Goal: Information Seeking & Learning: Understand process/instructions

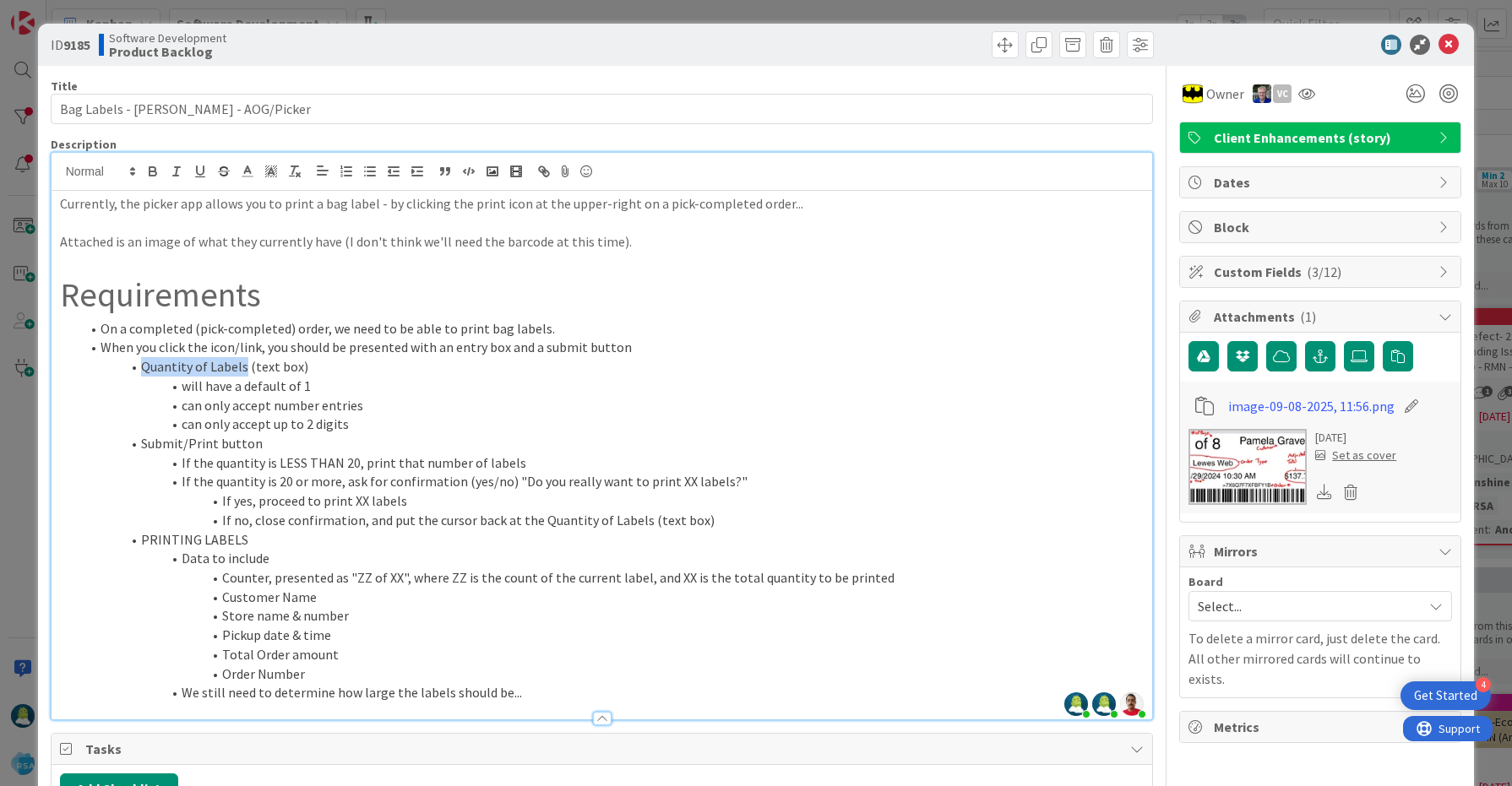
click at [242, 364] on li "Quantity of Labels (text box)" at bounding box center [612, 367] width 1064 height 20
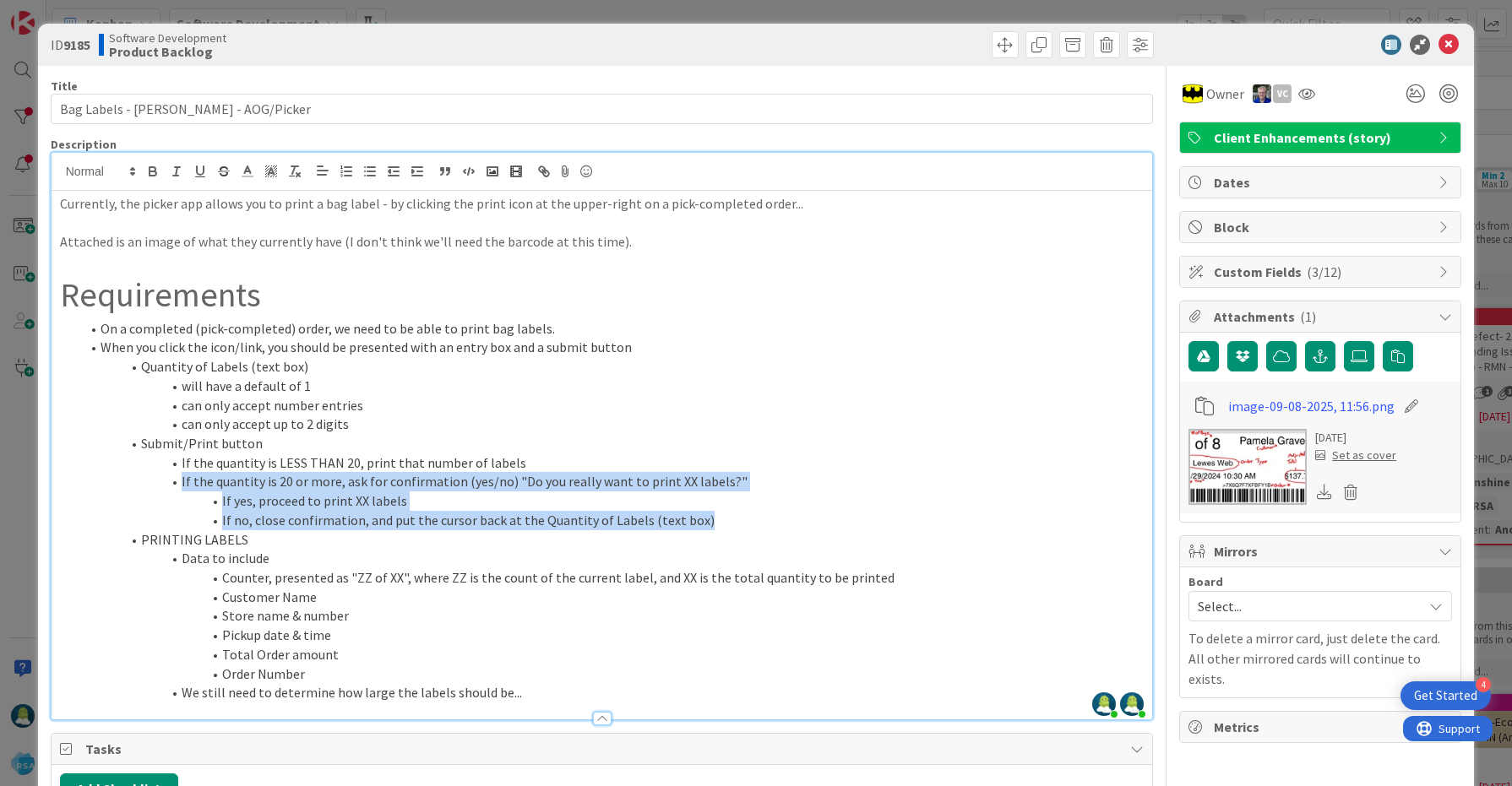
drag, startPoint x: 180, startPoint y: 482, endPoint x: 735, endPoint y: 521, distance: 556.4
click at [735, 521] on ol "On a completed (pick-completed) order, we need to be able to print bag labels. …" at bounding box center [601, 510] width 1084 height 383
copy ol "If the quantity is 20 or more, ask for confirmation (yes/no) "Do you really wan…"
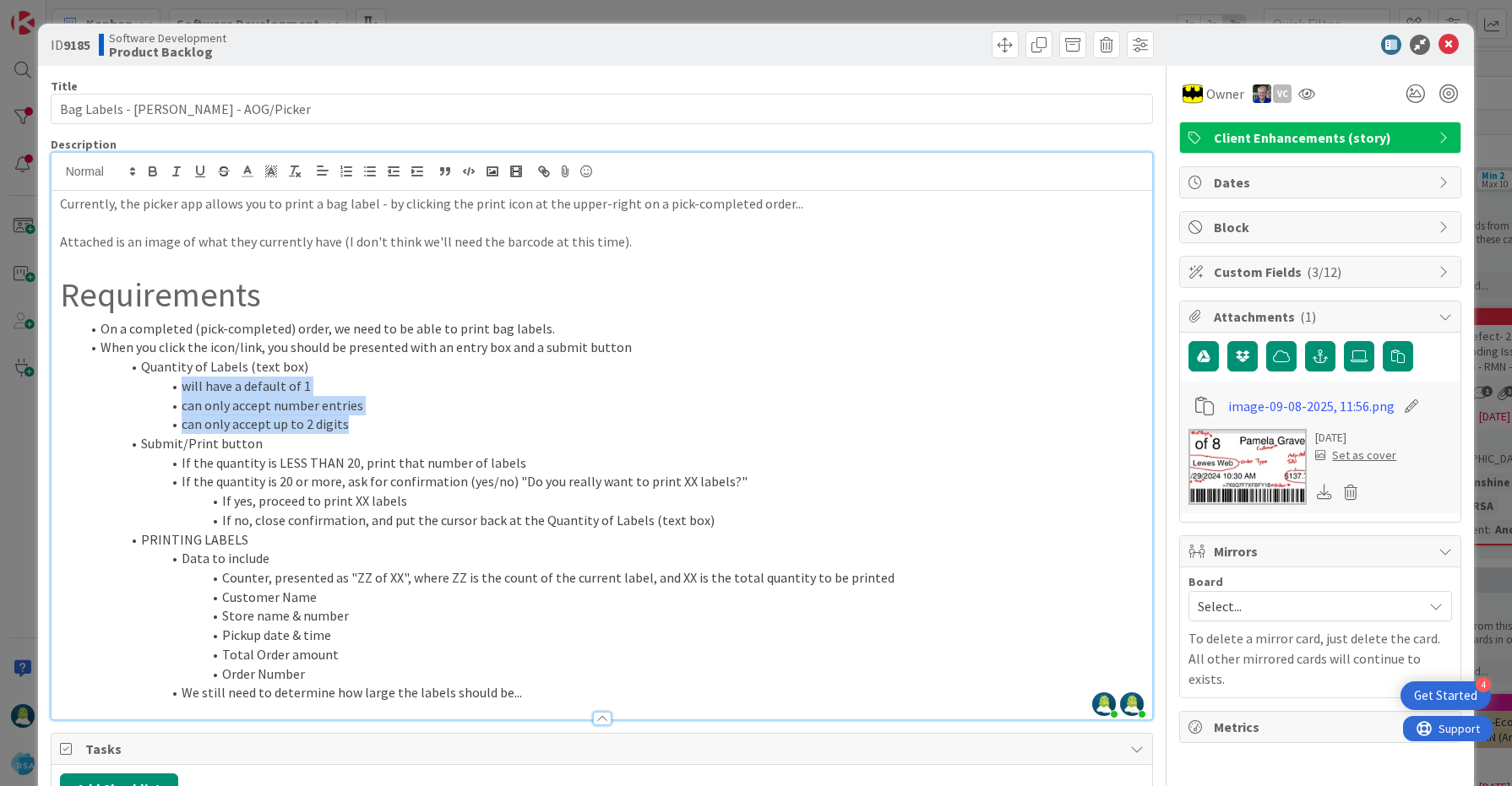
drag, startPoint x: 179, startPoint y: 389, endPoint x: 351, endPoint y: 423, distance: 175.3
click at [351, 423] on ol "On a completed (pick-completed) order, we need to be able to print bag labels. …" at bounding box center [601, 510] width 1084 height 383
copy ol "will have a default of 1 can only accept number entries can only accept up to 2…"
click at [1009, 46] on span at bounding box center [1005, 45] width 27 height 27
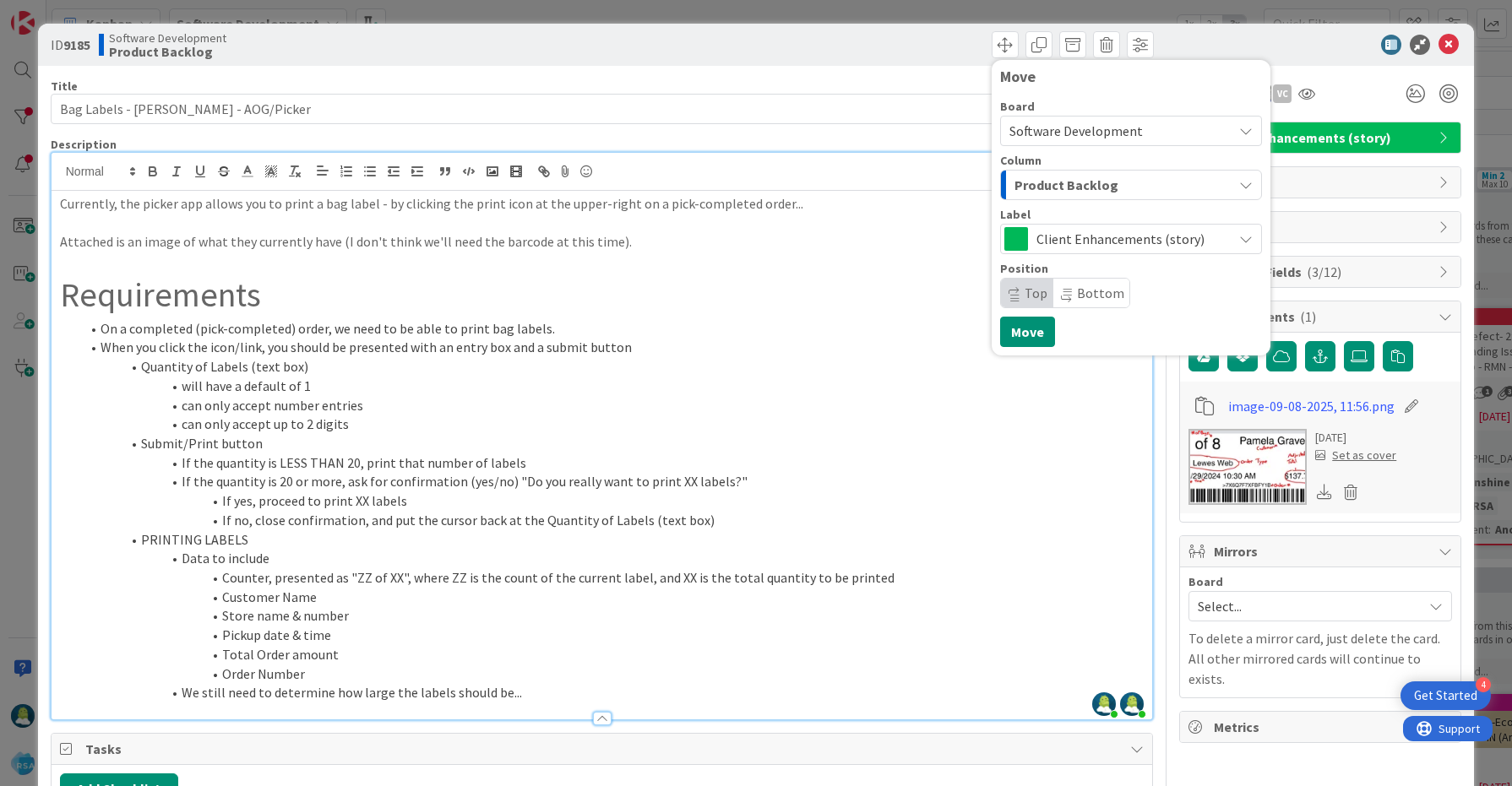
click at [1066, 184] on span "Product Backlog" at bounding box center [1066, 185] width 104 height 22
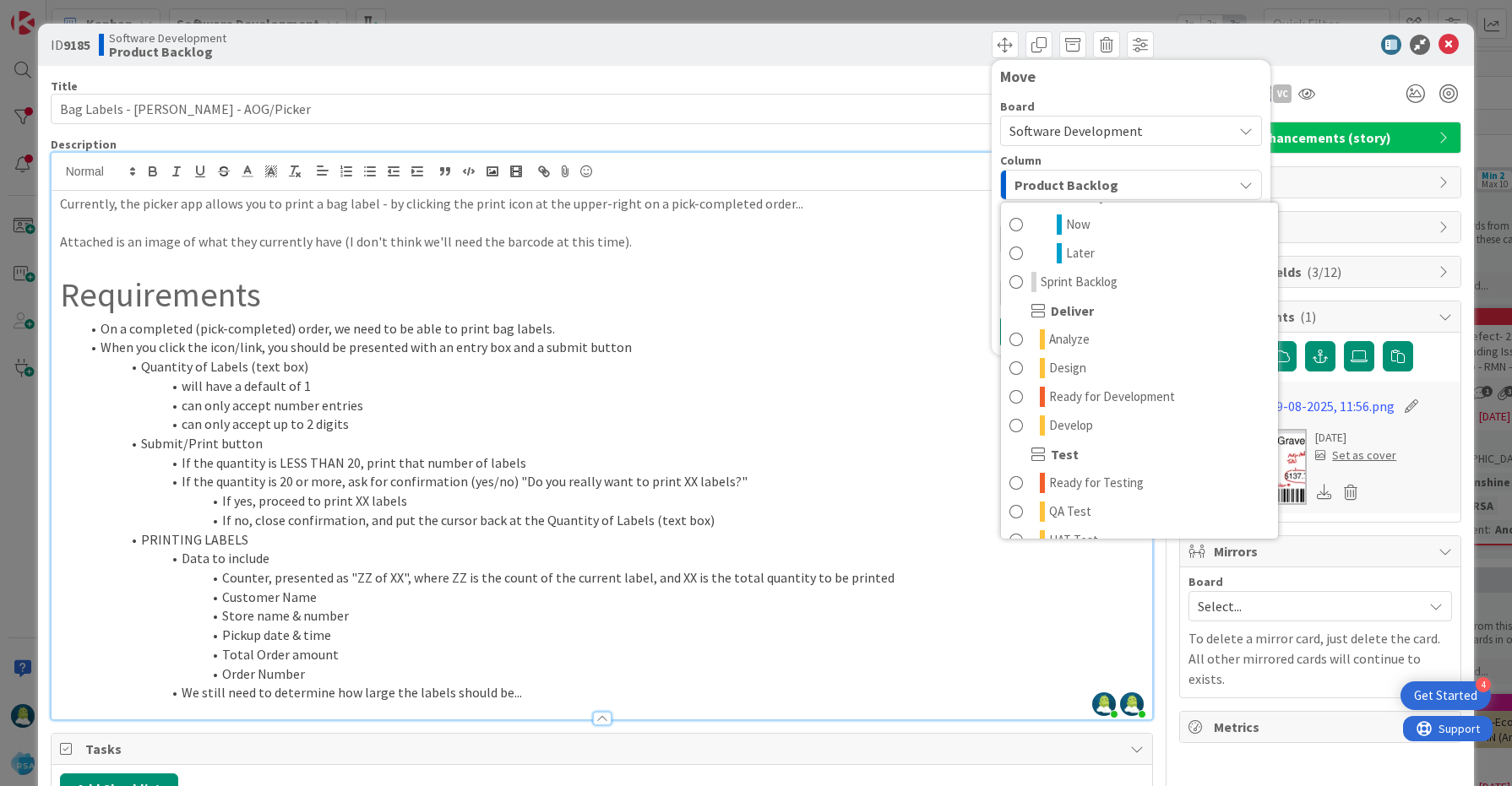
scroll to position [263, 0]
click at [1119, 412] on link "Develop" at bounding box center [1139, 419] width 277 height 28
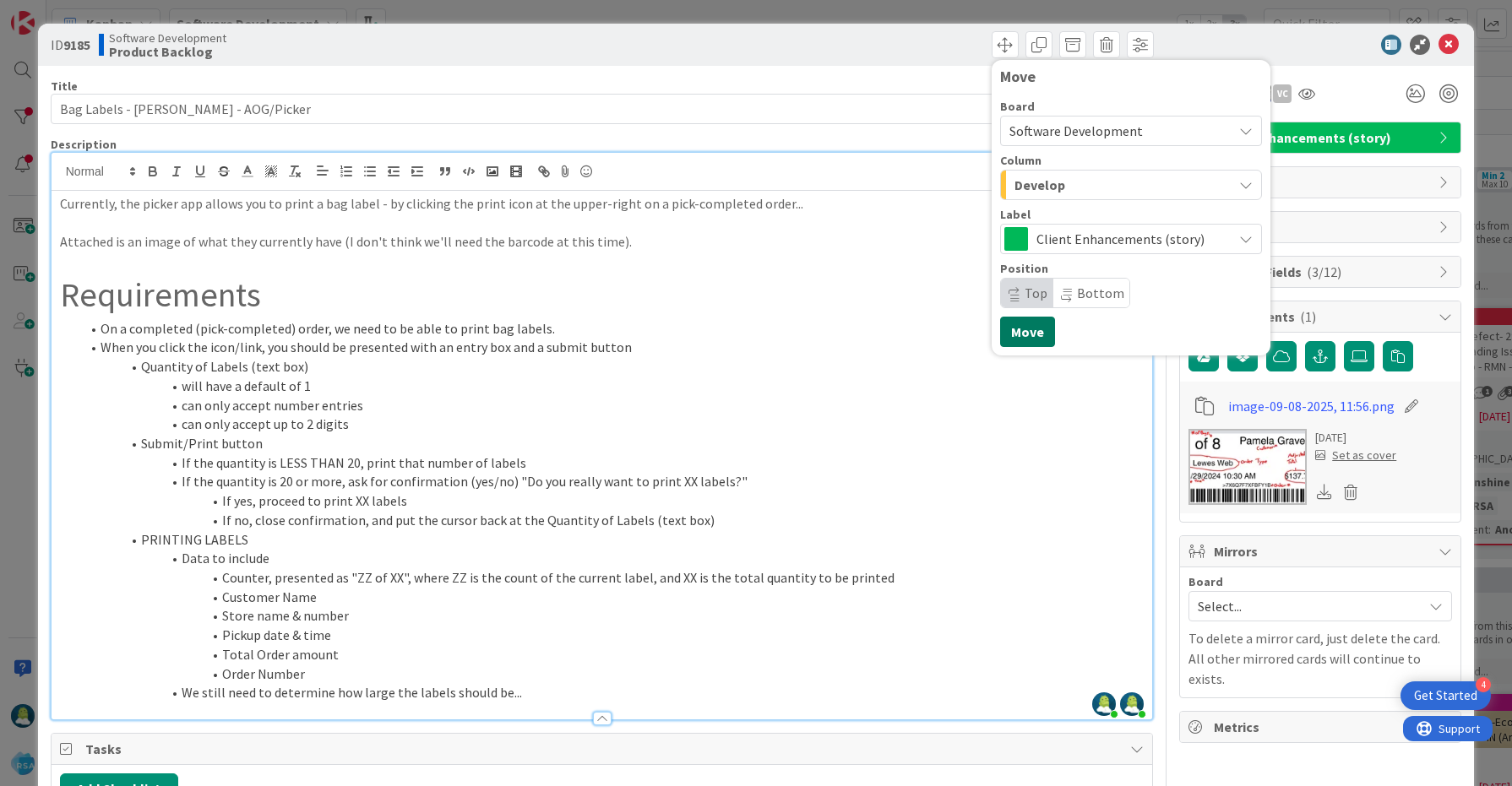
click at [1027, 334] on button "Move" at bounding box center [1027, 331] width 55 height 30
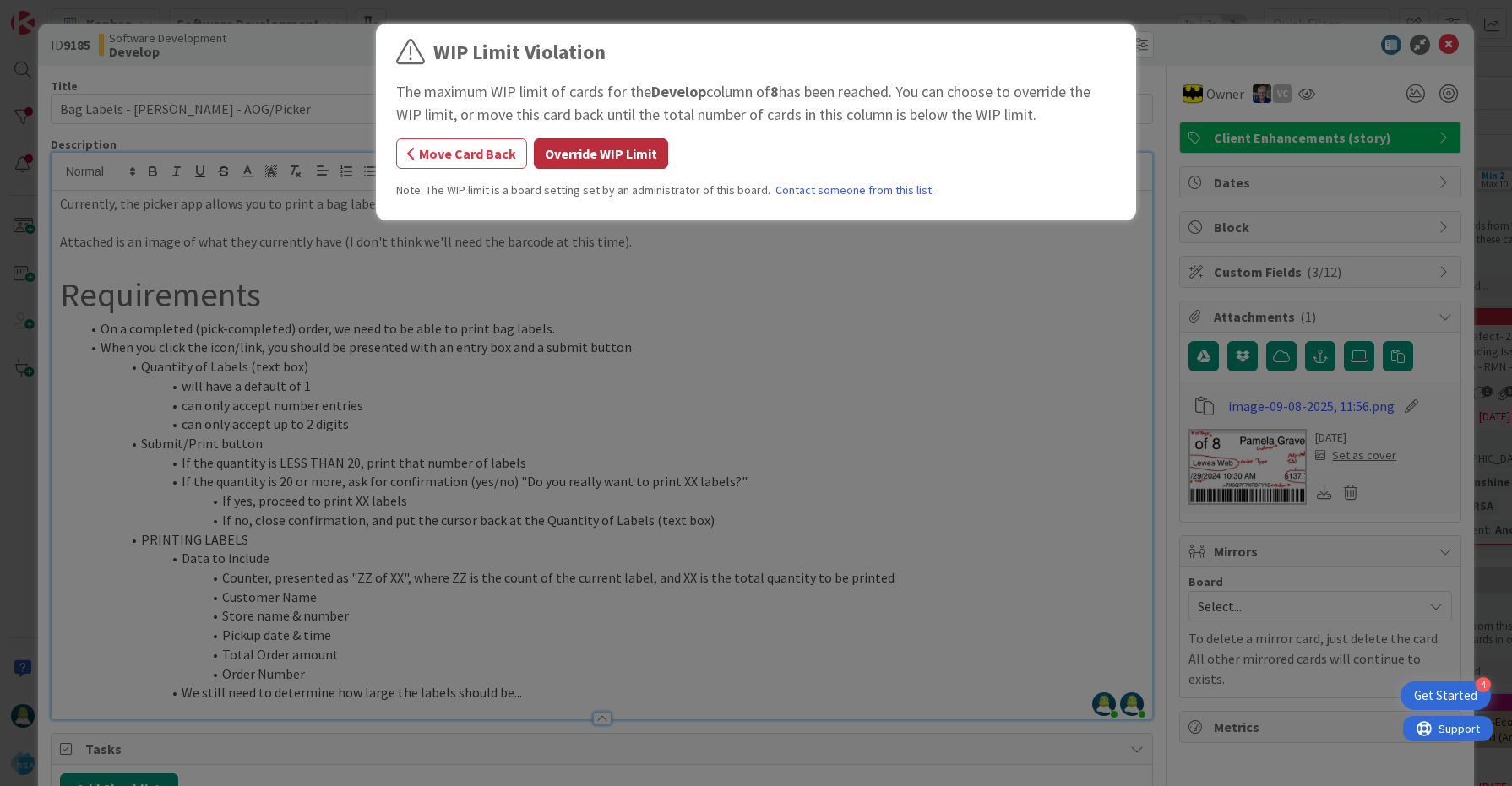
click at [591, 157] on button "Override WIP Limit" at bounding box center [600, 153] width 134 height 30
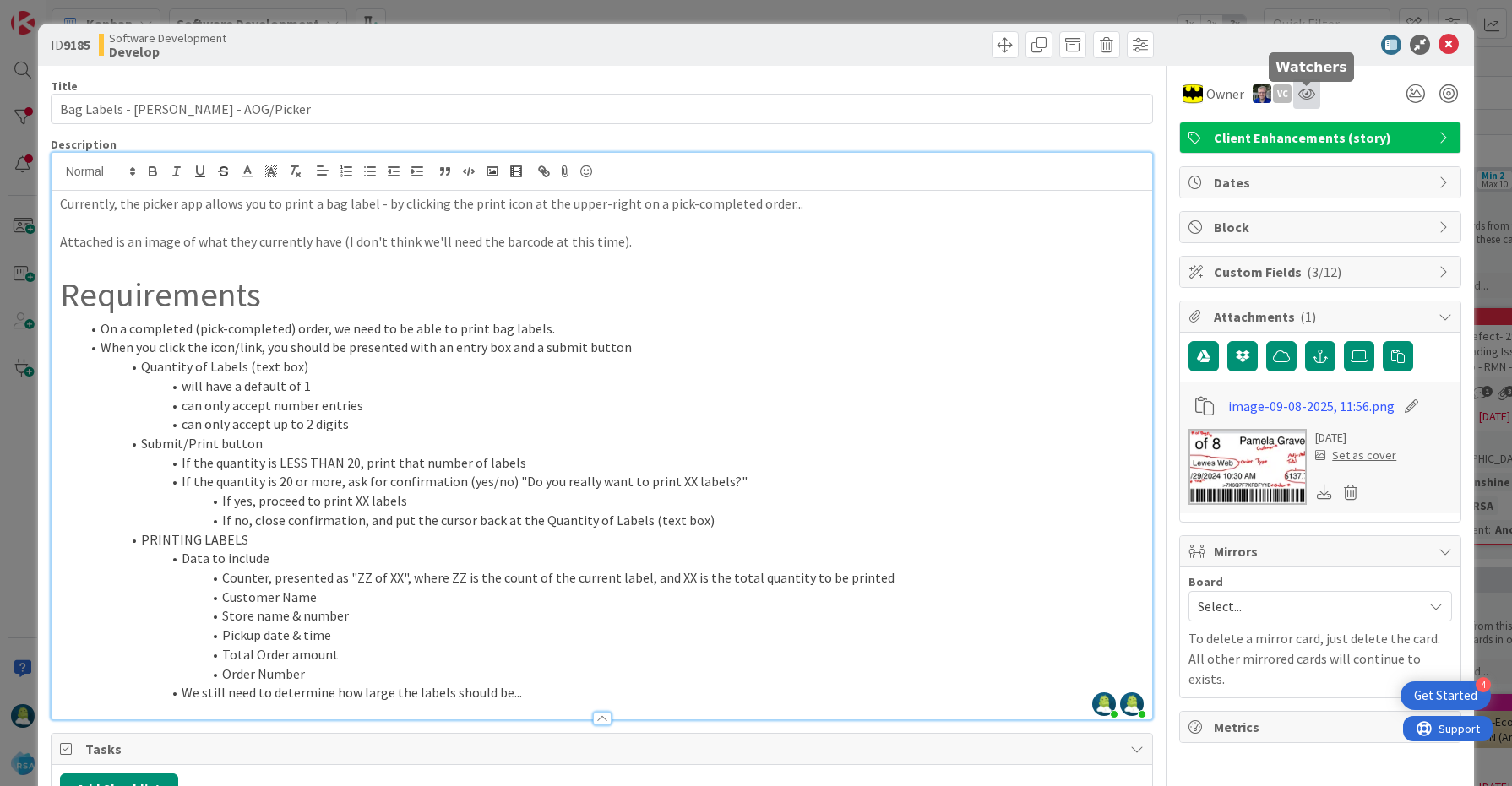
click at [1311, 100] on icon at bounding box center [1305, 94] width 17 height 14
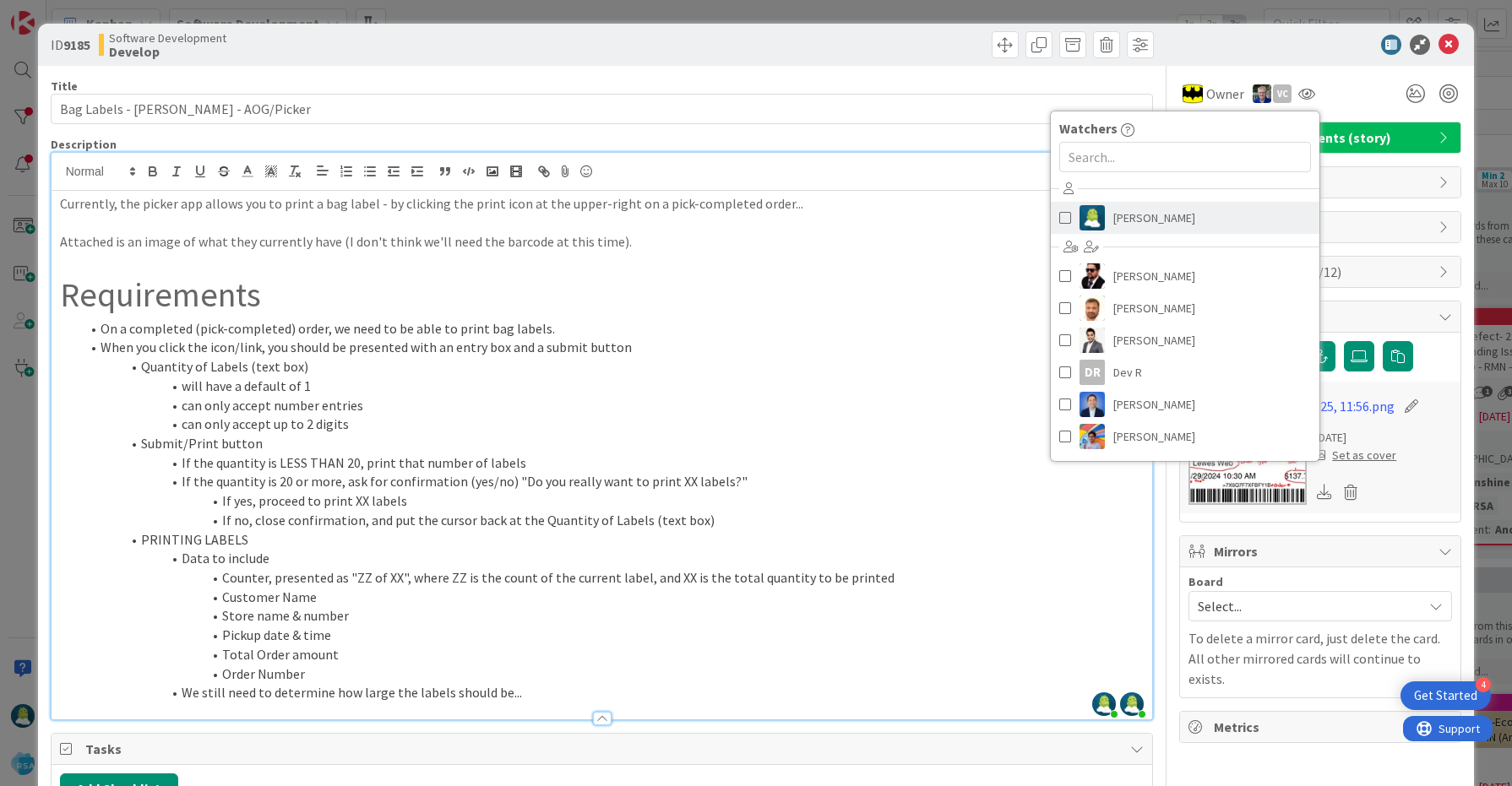
click at [1062, 220] on span at bounding box center [1064, 218] width 12 height 25
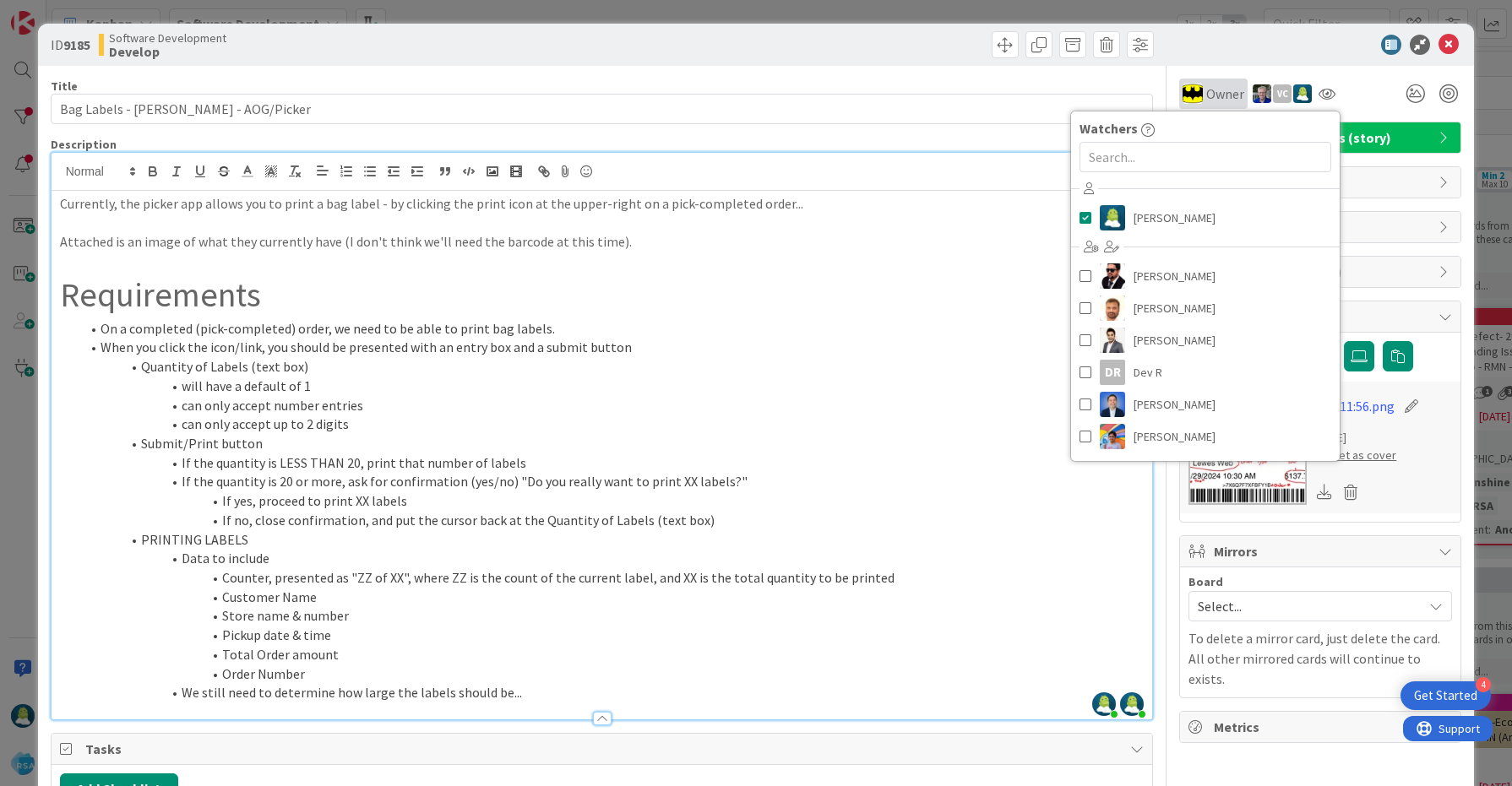
click at [1206, 95] on span "Owner" at bounding box center [1224, 93] width 38 height 21
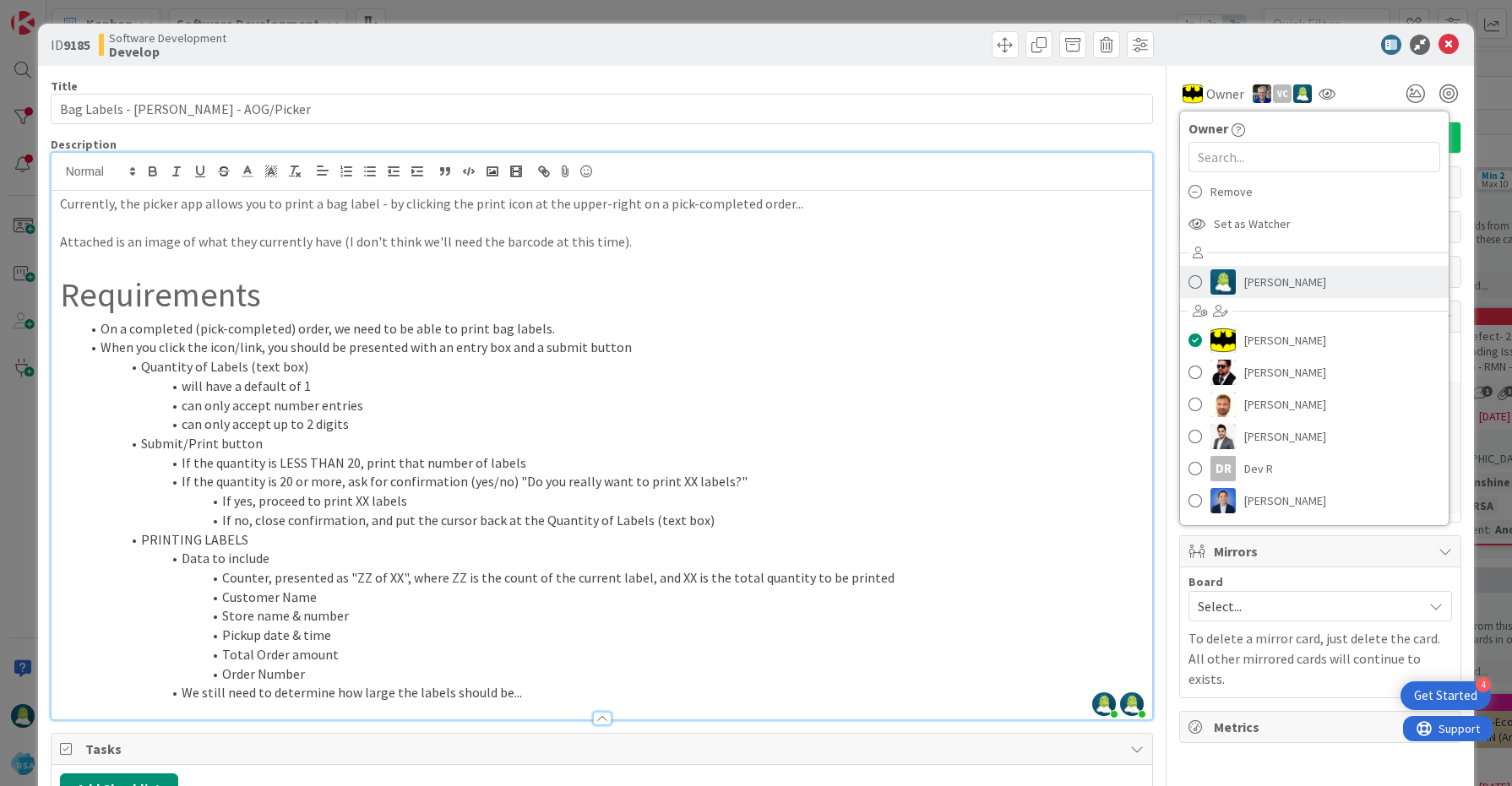
click at [1196, 283] on span at bounding box center [1195, 282] width 14 height 25
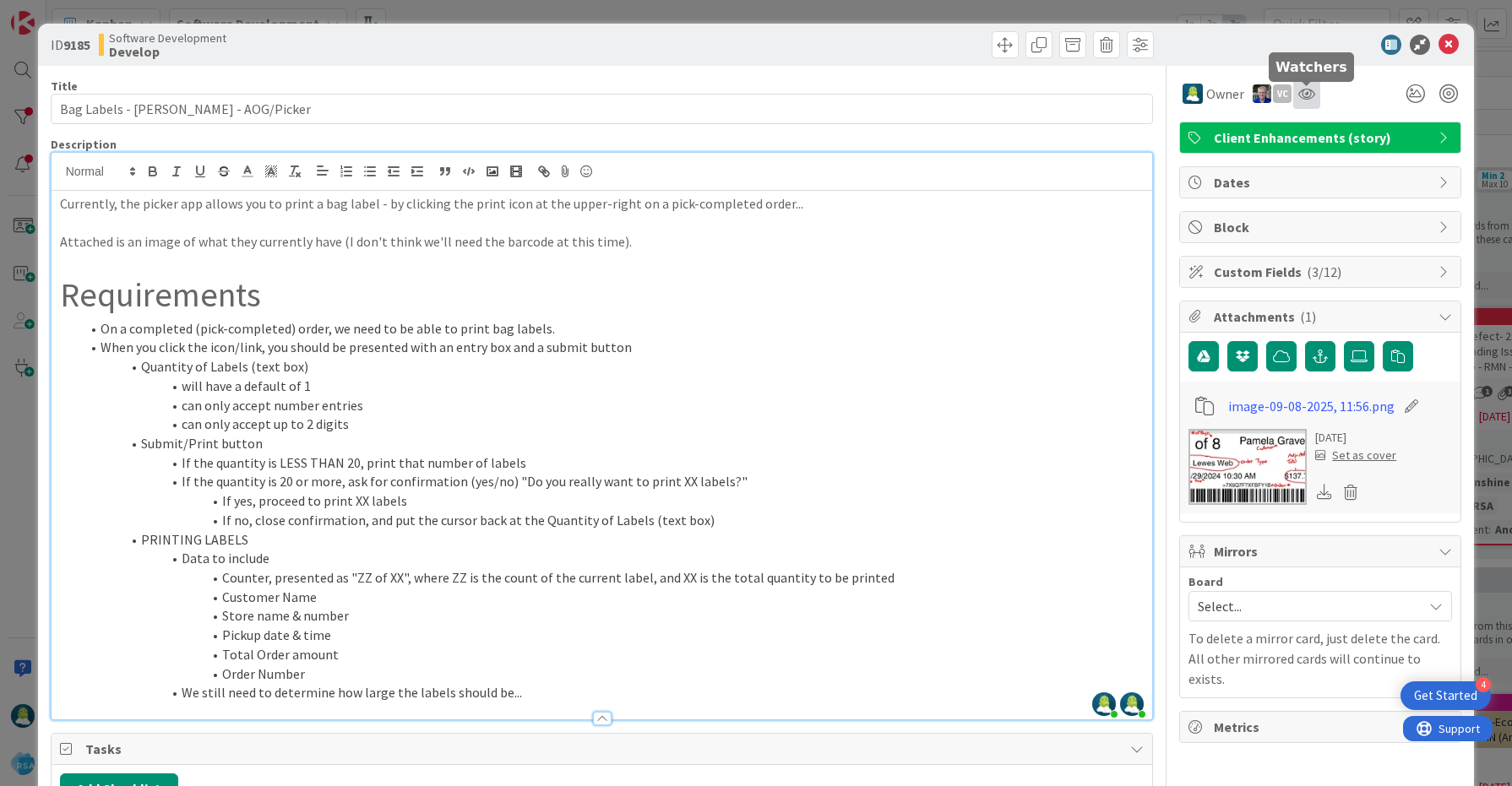
click at [1304, 93] on icon at bounding box center [1305, 94] width 17 height 14
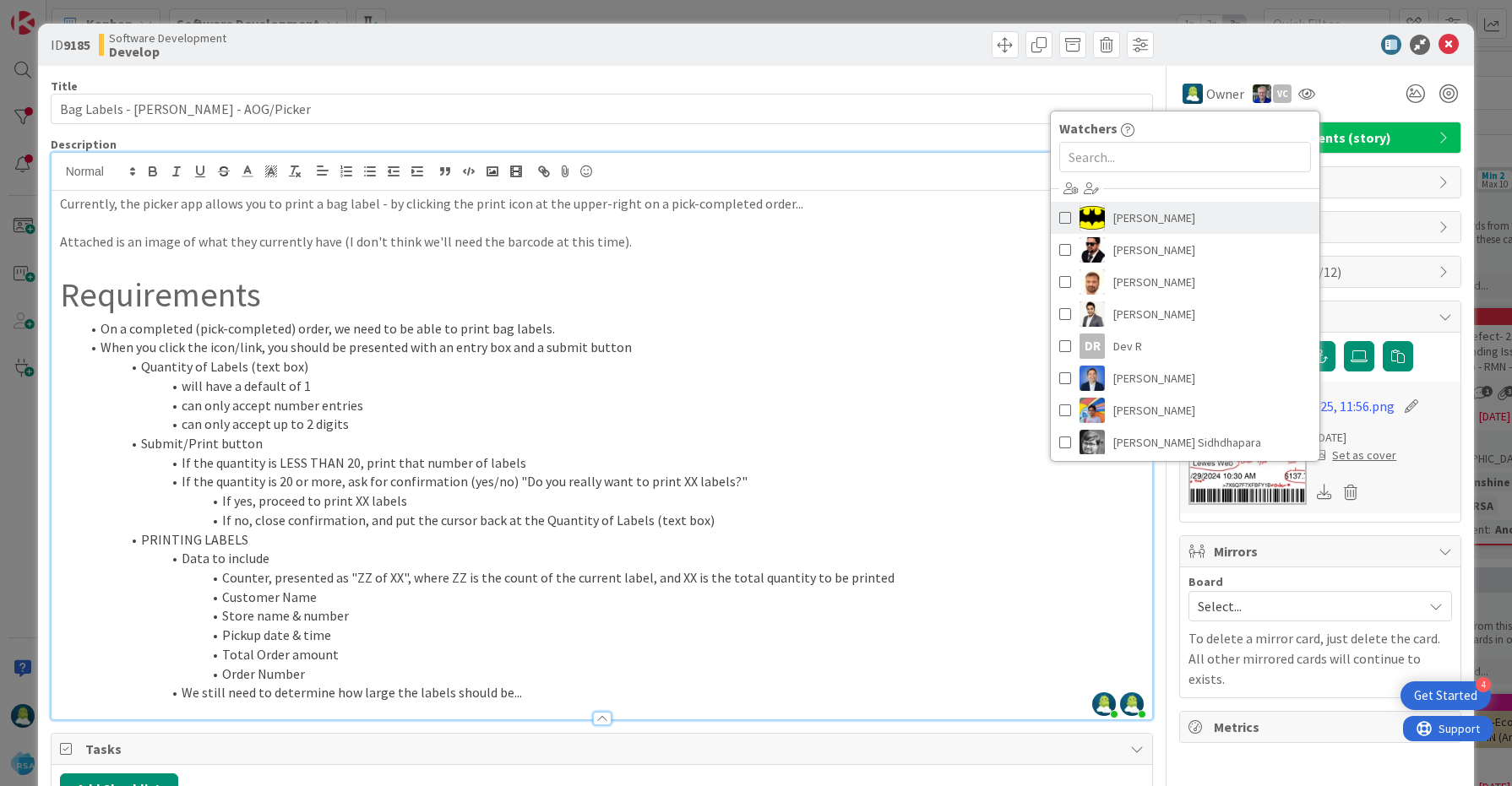
click at [1063, 214] on span at bounding box center [1064, 218] width 12 height 25
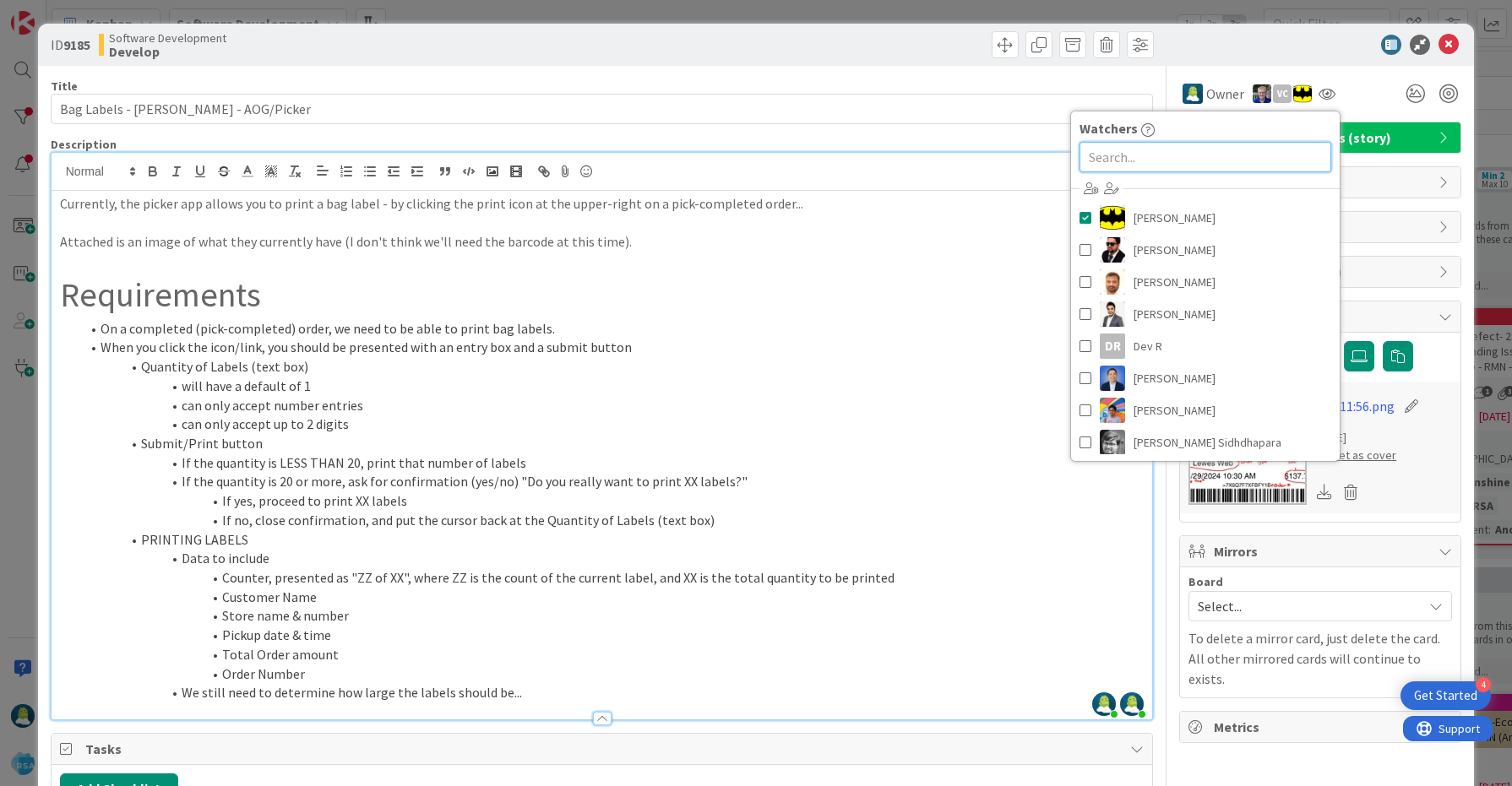
click at [1180, 155] on input "text" at bounding box center [1205, 157] width 252 height 30
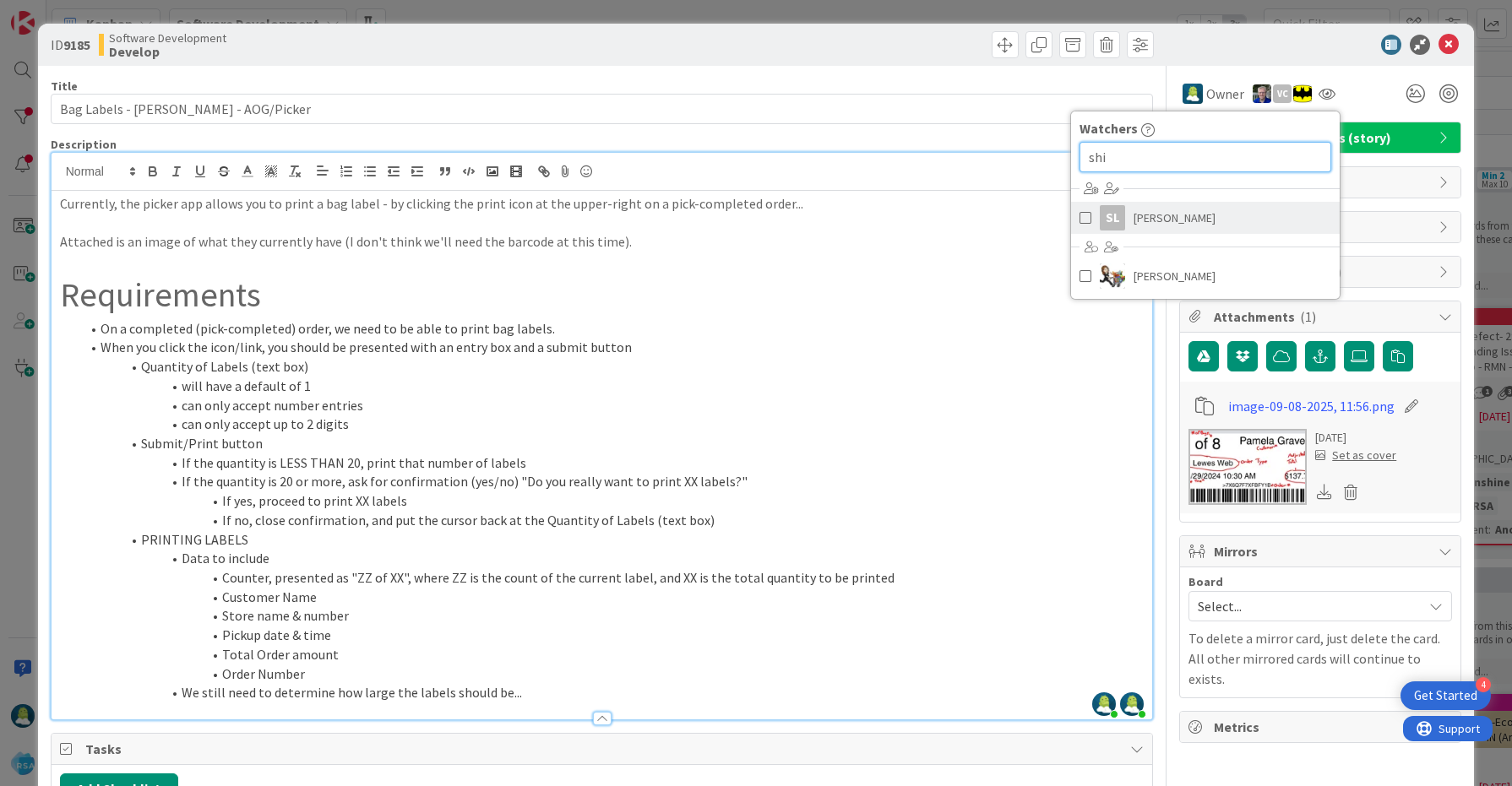
type input "shi"
click at [1084, 219] on span at bounding box center [1085, 218] width 12 height 25
click at [1279, 51] on div at bounding box center [1311, 44] width 299 height 21
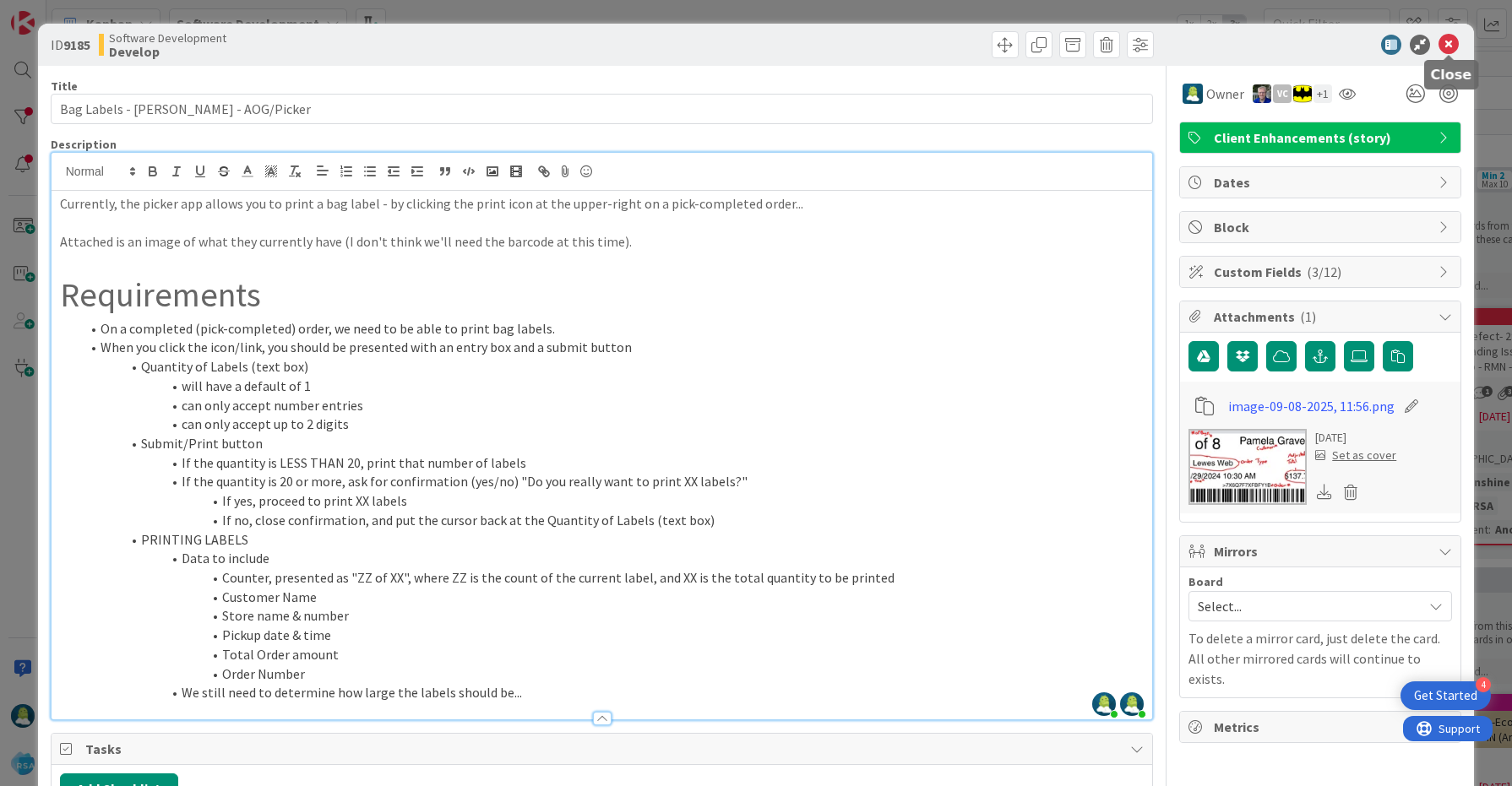
click at [1448, 43] on icon at bounding box center [1448, 44] width 21 height 21
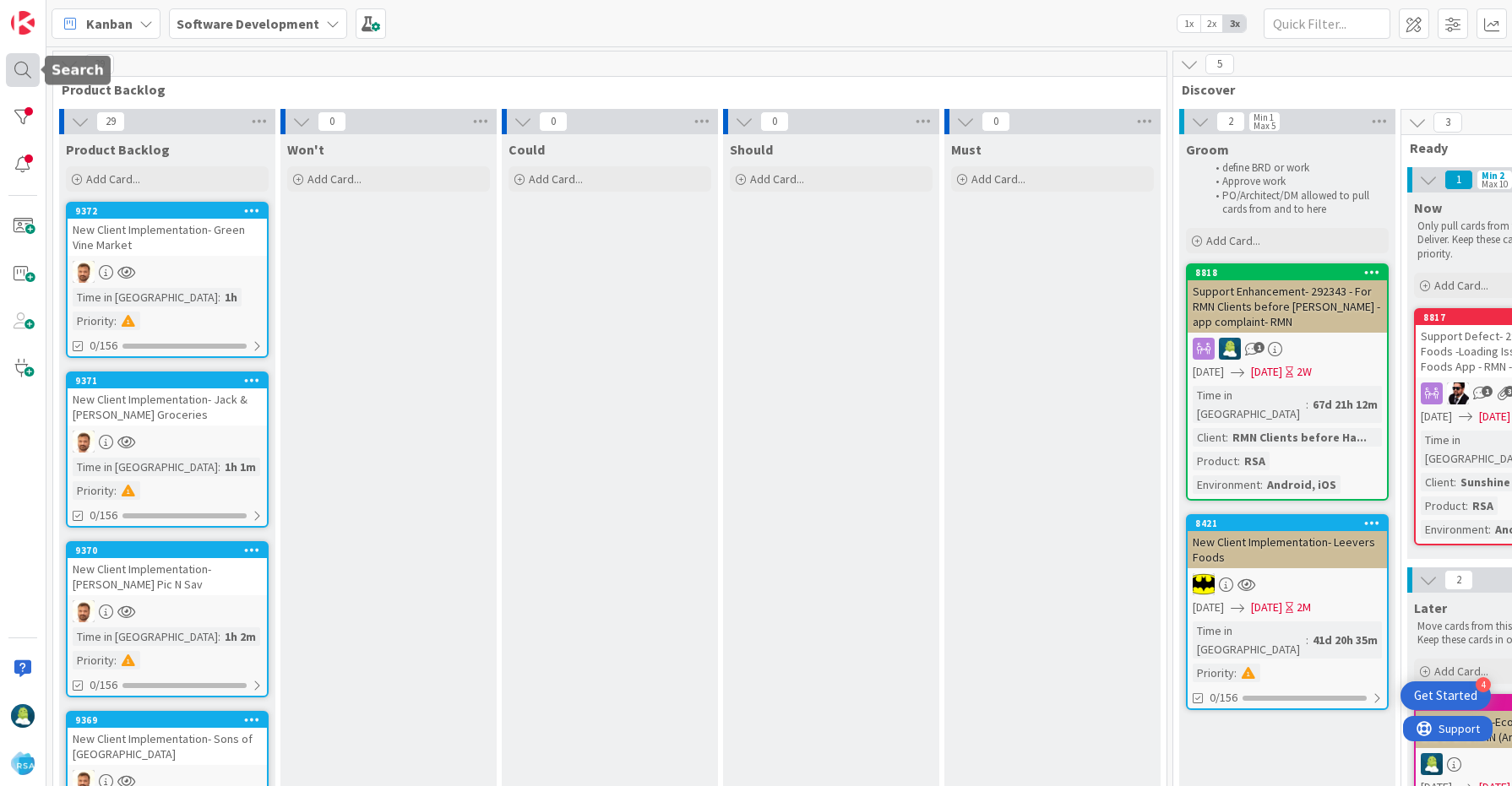
click at [24, 80] on div at bounding box center [23, 69] width 33 height 33
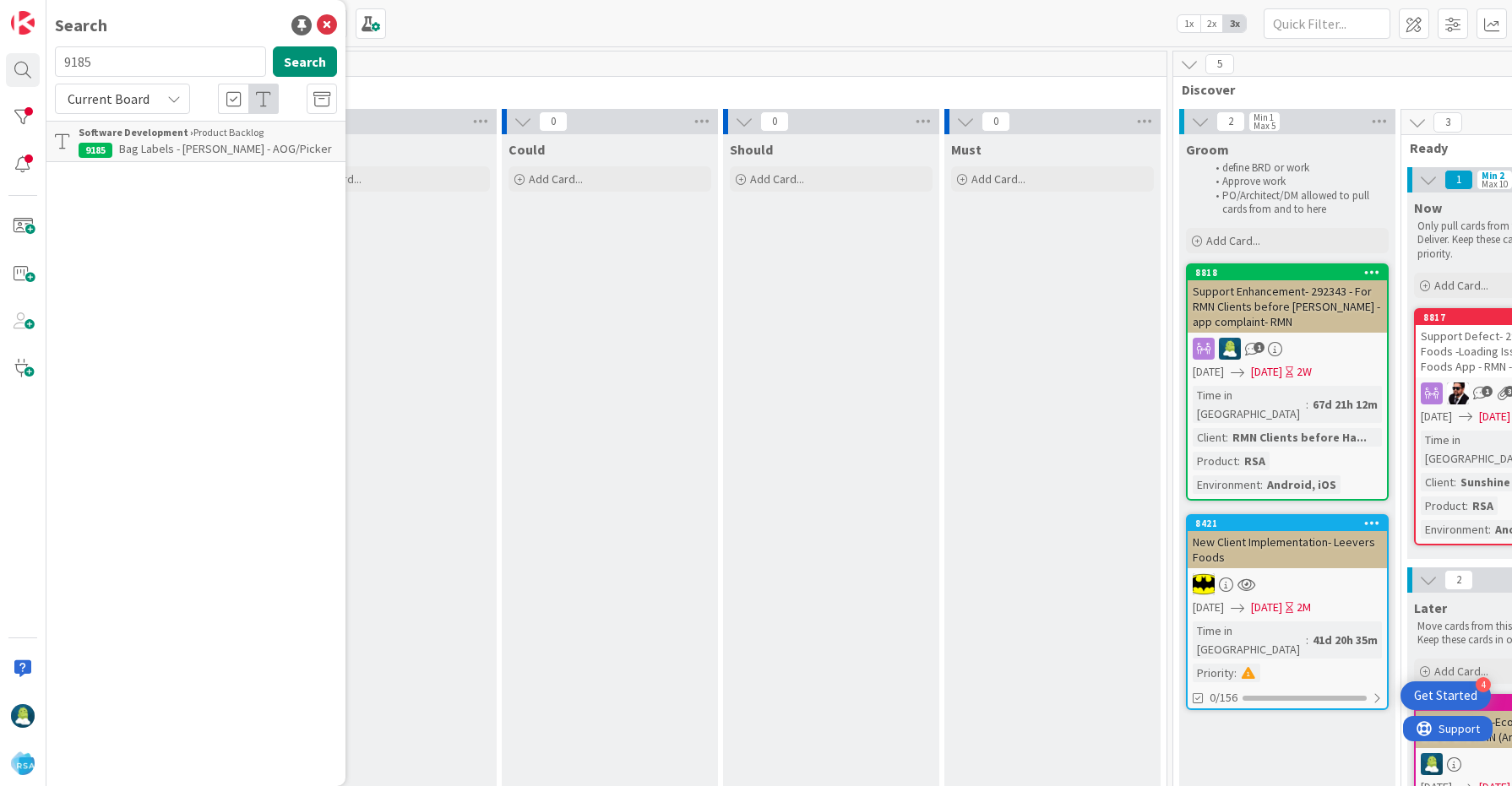
click at [157, 169] on div "Search 9185 Search Current Board Software Development › Product Backlog 9185 Ba…" at bounding box center [195, 393] width 299 height 786
click at [190, 152] on span "Bag Labels - [PERSON_NAME] - AOG/Picker" at bounding box center [225, 149] width 213 height 16
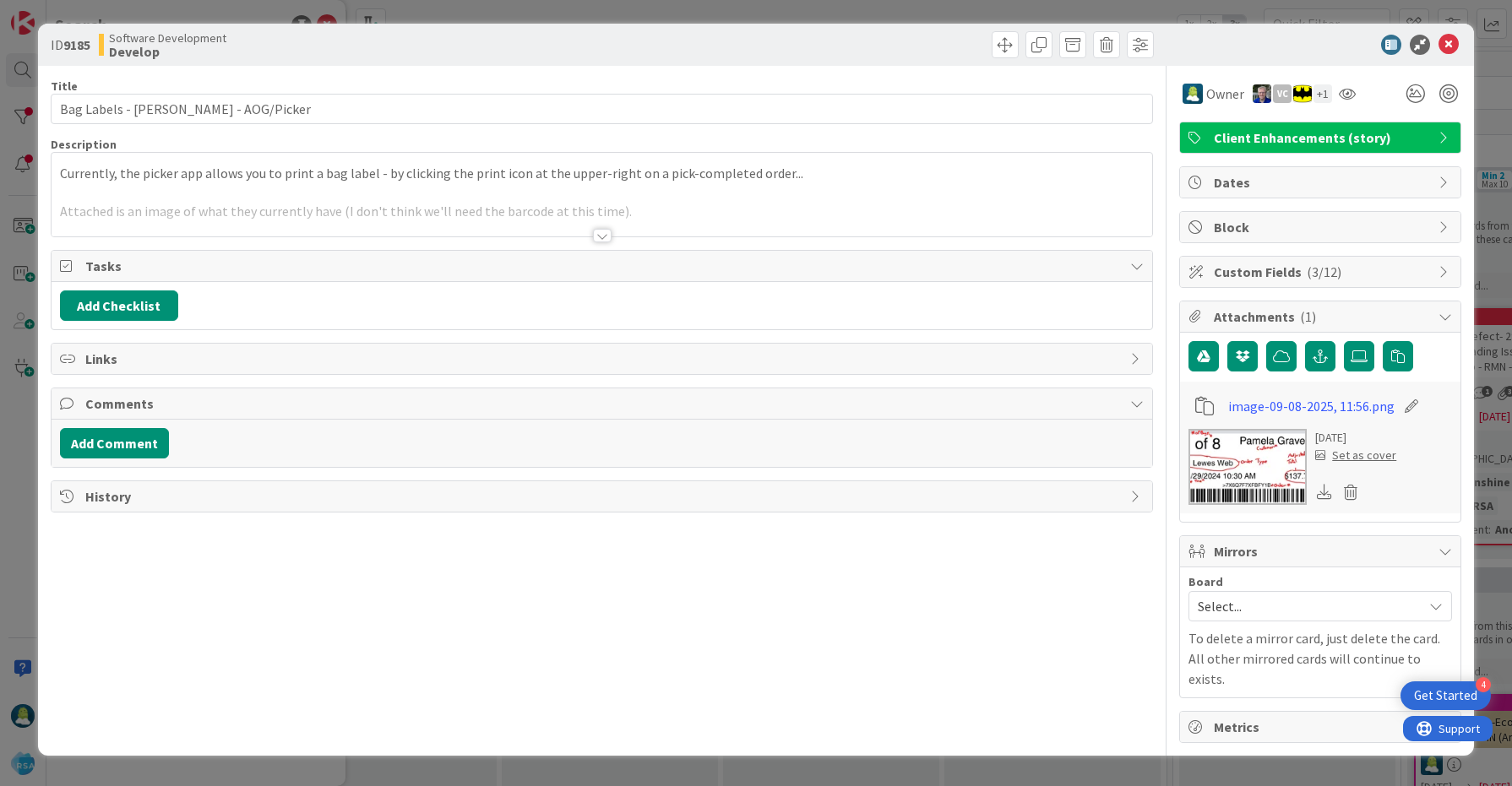
click at [601, 232] on div at bounding box center [601, 236] width 19 height 14
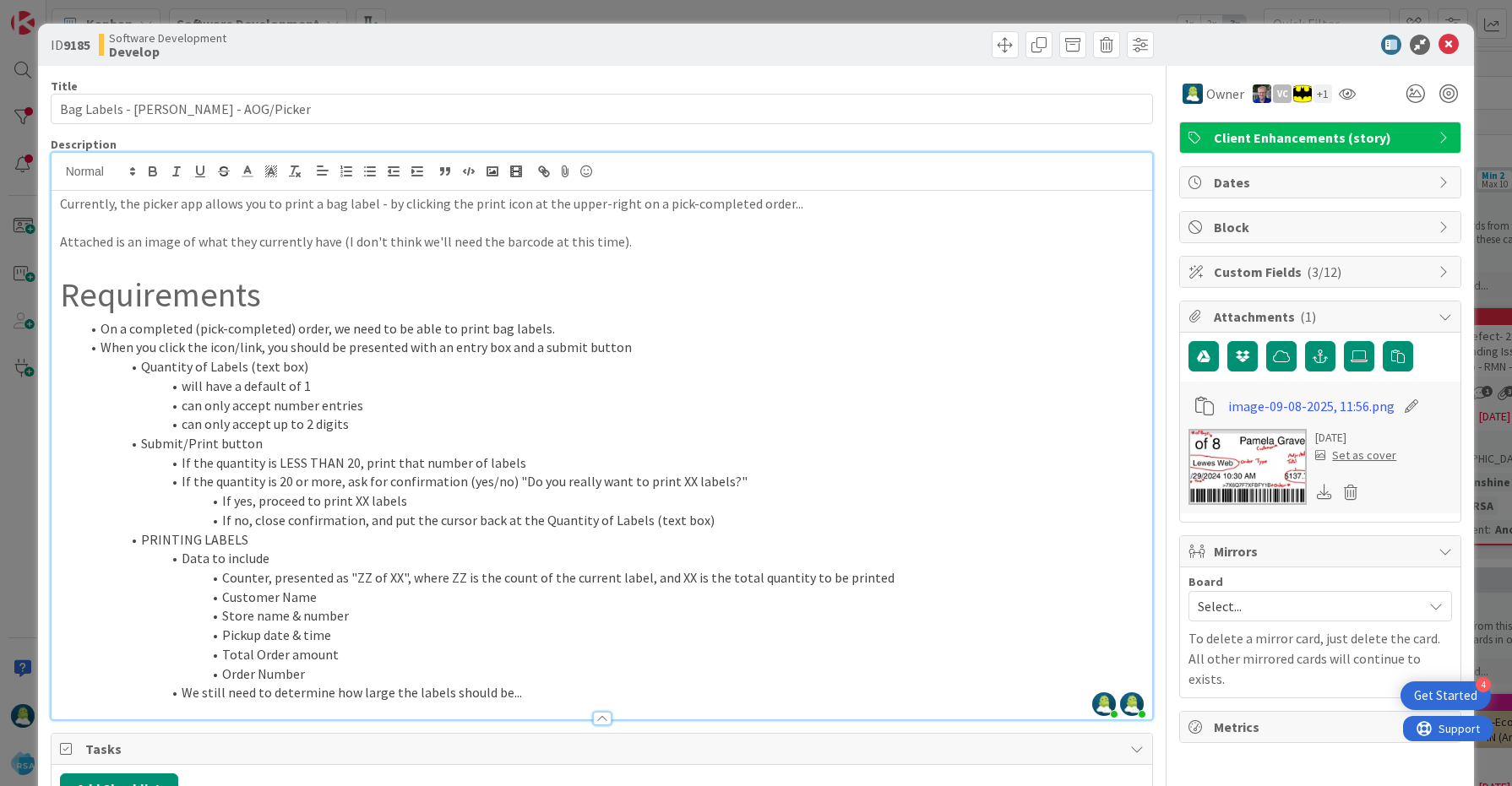
click at [513, 483] on li "If the quantity is 20 or more, ask for confirmation (yes/no) "Do you really wan…" at bounding box center [612, 482] width 1064 height 20
click at [719, 480] on li "If the quantity is 20 or more, ask for confirmation (yes/no) "Do you really wan…" at bounding box center [612, 482] width 1064 height 20
copy li "Do you really want to print XX labels?"
drag, startPoint x: 97, startPoint y: 329, endPoint x: 612, endPoint y: 337, distance: 515.1
click at [612, 337] on li "On a completed (pick-completed) order, we need to be able to print bag labels." at bounding box center [612, 329] width 1064 height 20
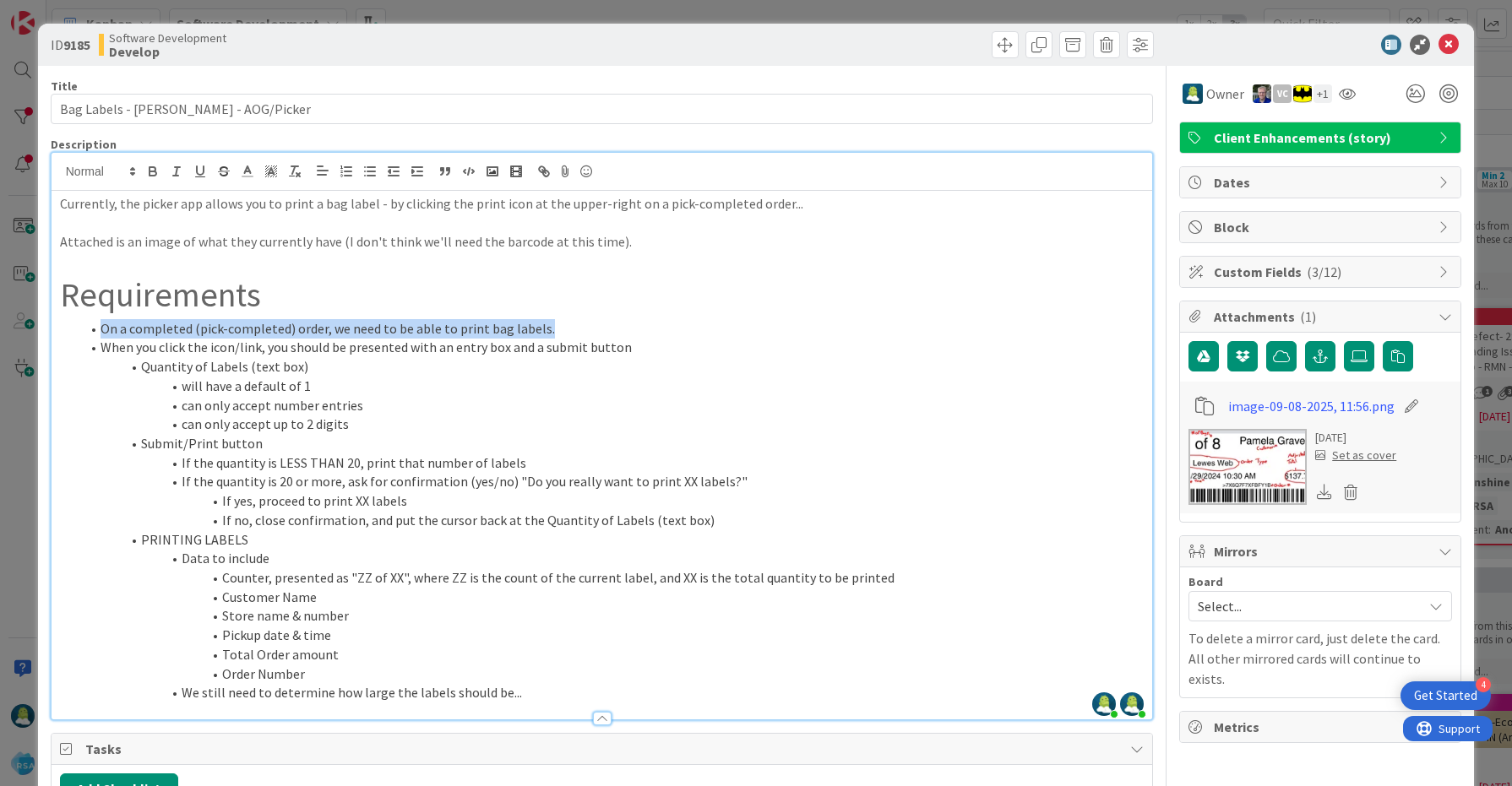
copy li "On a completed (pick-completed) order, we need to be able to print bag labels."
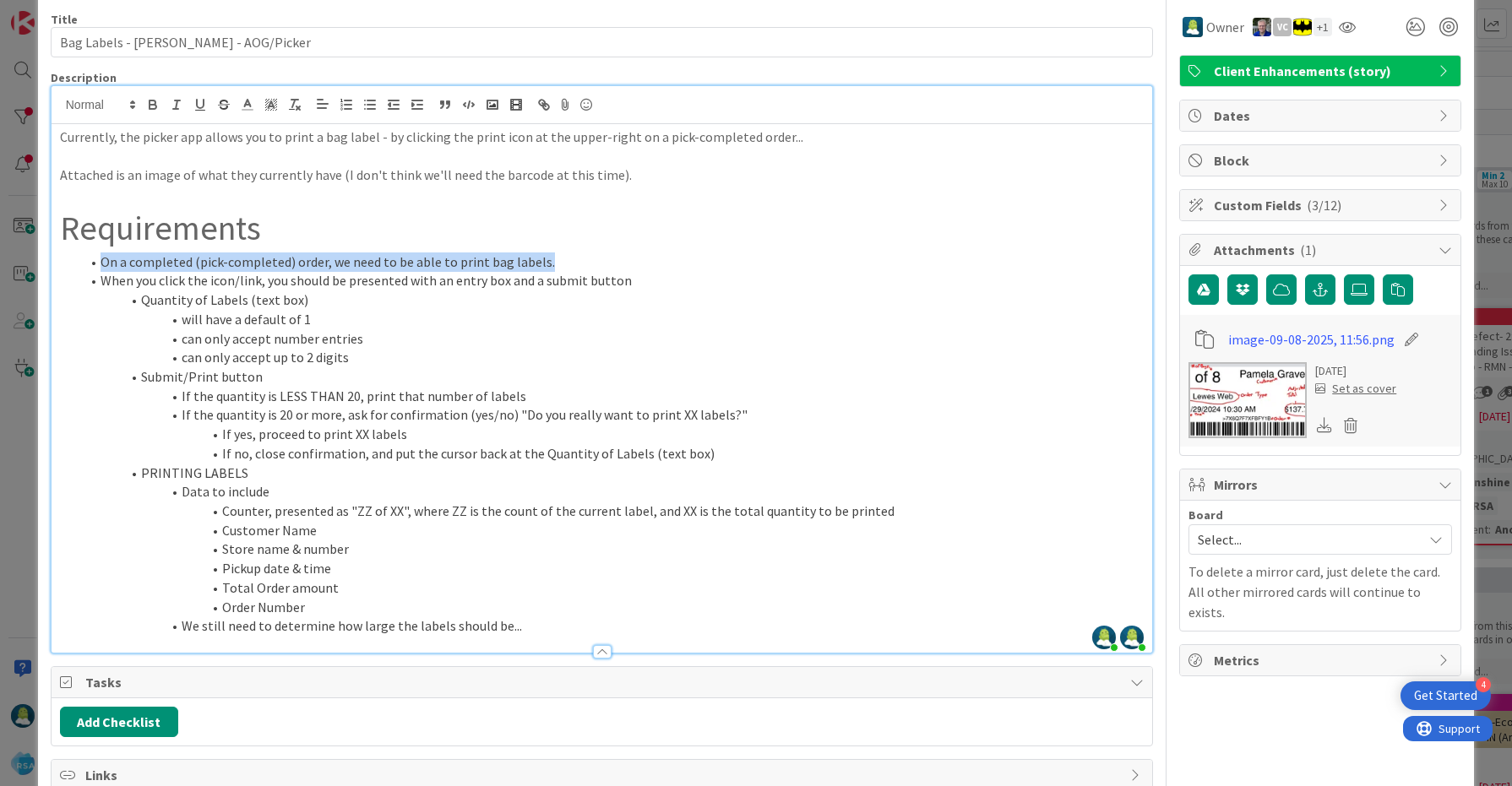
scroll to position [68, 0]
click at [1264, 384] on img at bounding box center [1247, 399] width 118 height 76
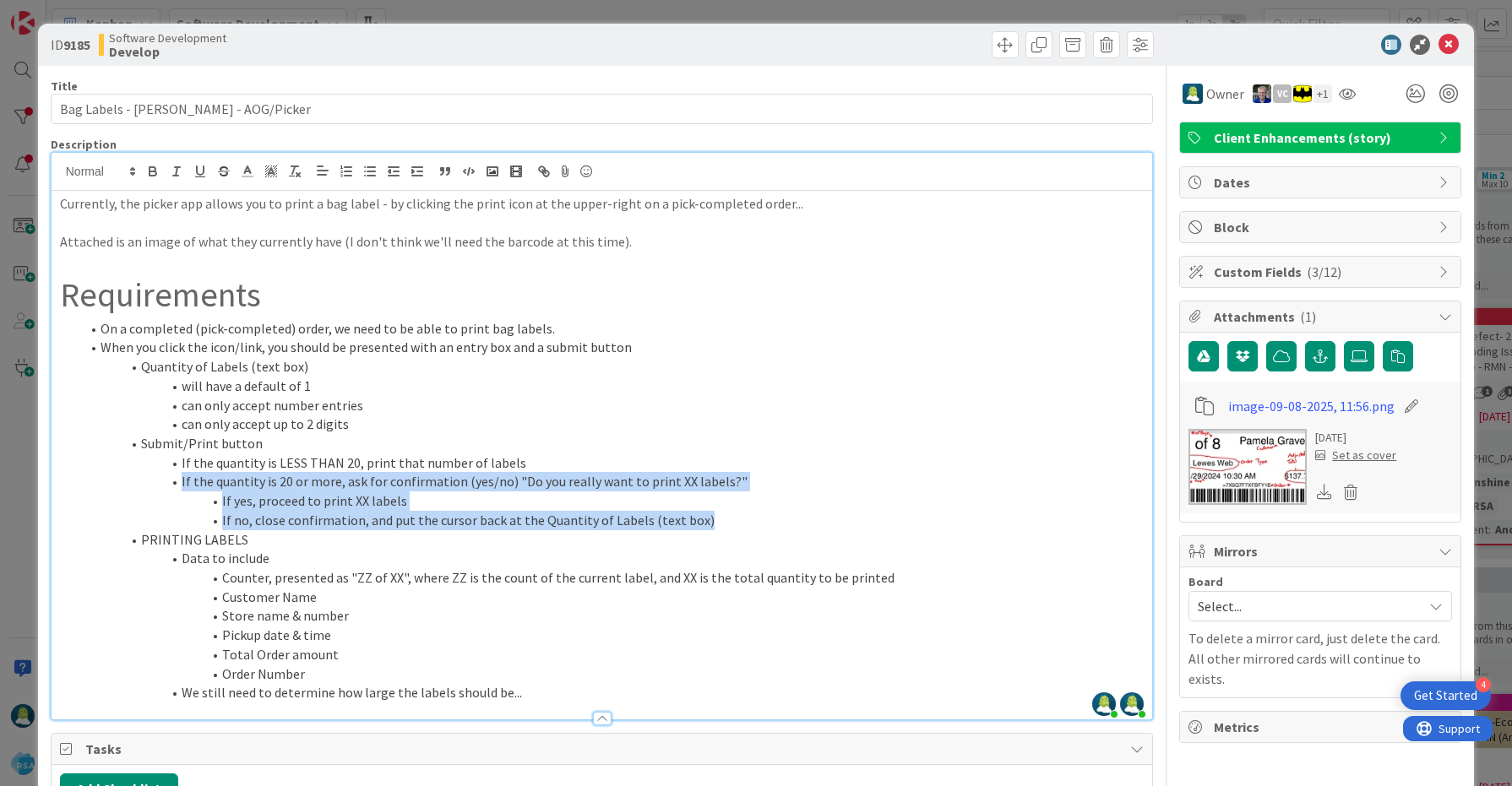
scroll to position [41, 0]
